Goal: Check status: Check status

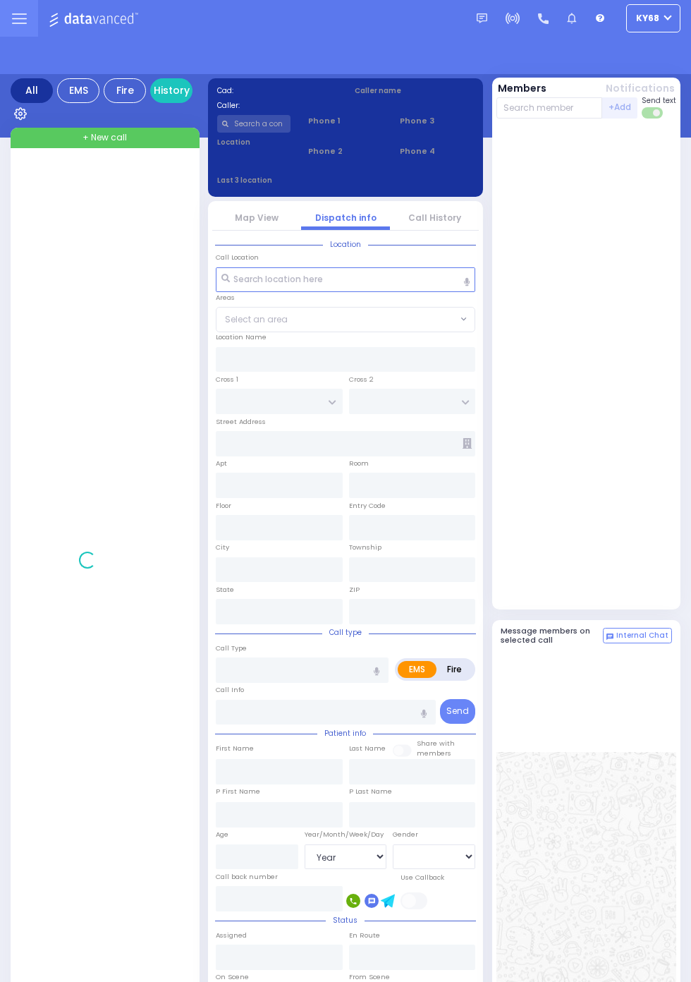
select select "Year"
select select "[DEMOGRAPHIC_DATA]"
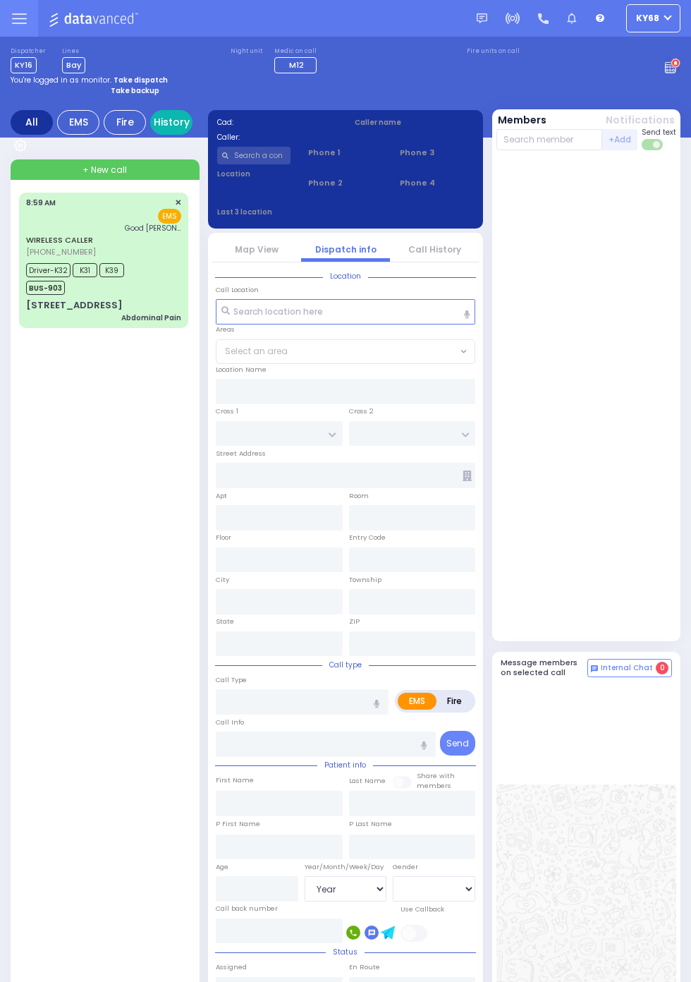
click at [184, 122] on link "History" at bounding box center [171, 122] width 42 height 25
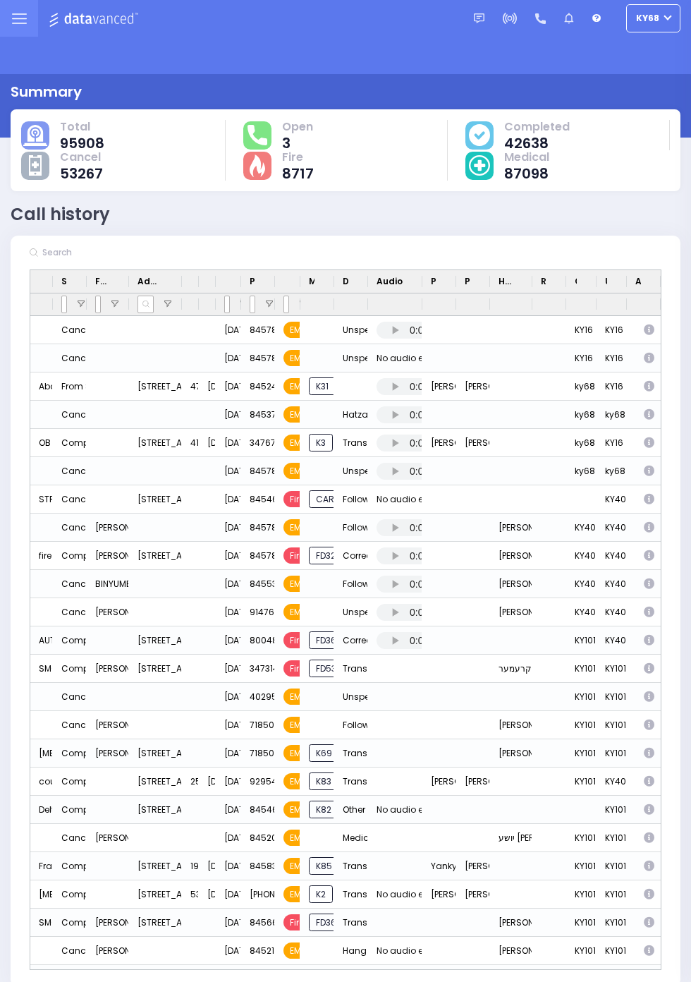
click at [68, 245] on input "text" at bounding box center [144, 252] width 212 height 25
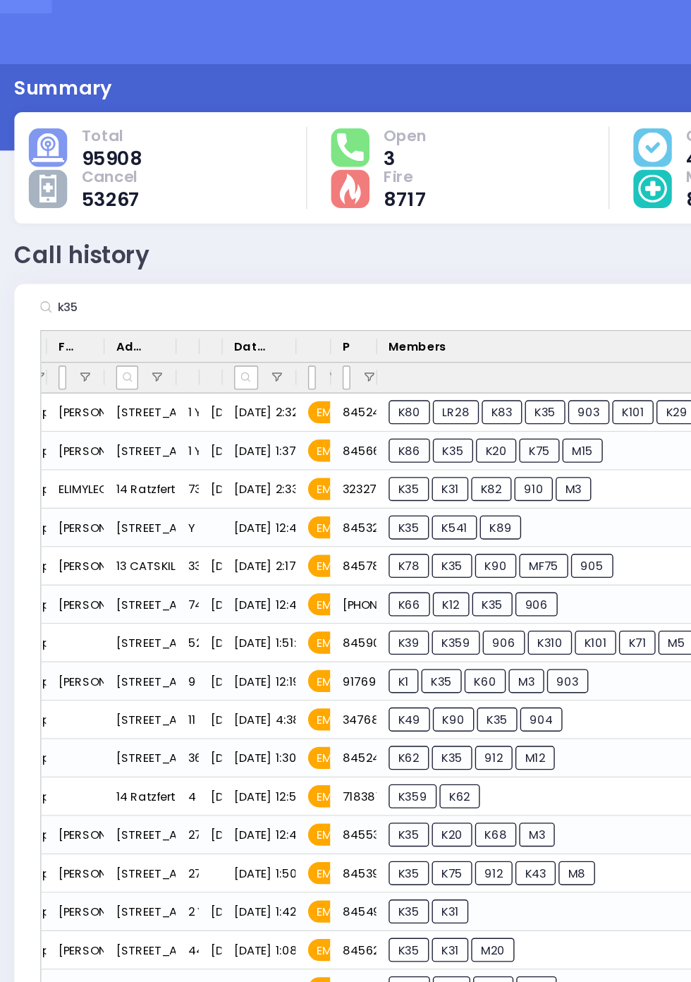
scroll to position [0, 50]
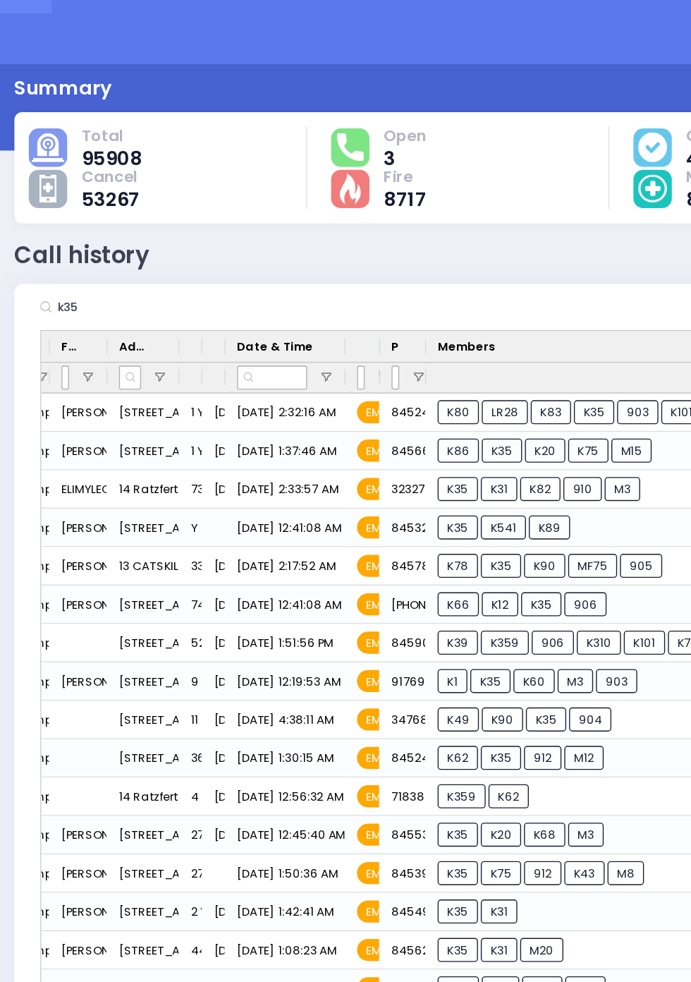
click at [114, 256] on input "k35" at bounding box center [144, 252] width 212 height 25
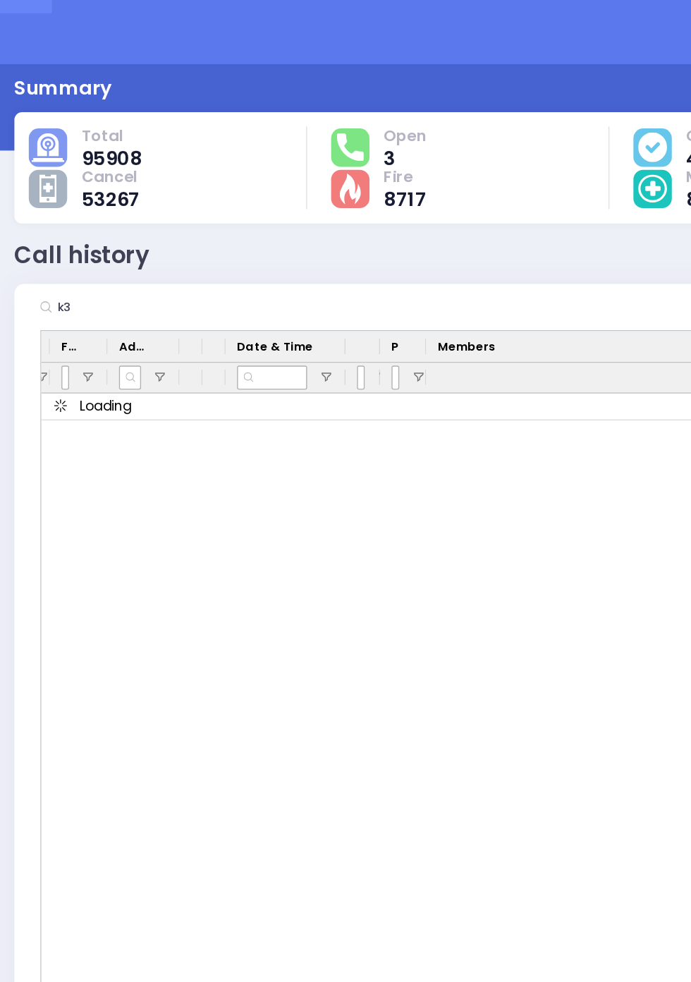
type input "k"
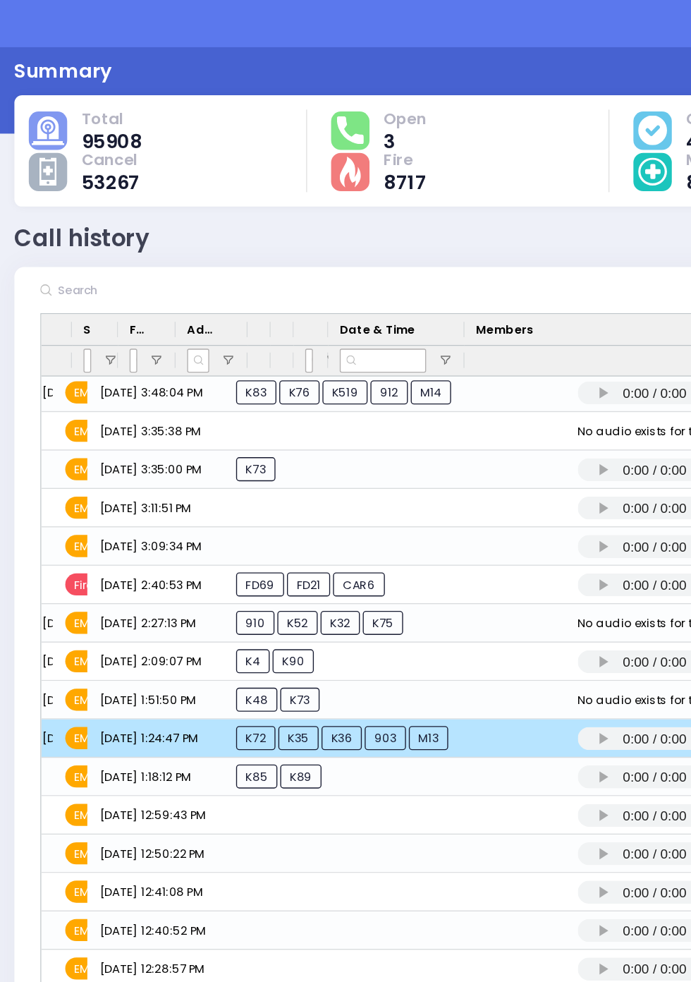
scroll to position [0, 0]
